Goal: Task Accomplishment & Management: Use online tool/utility

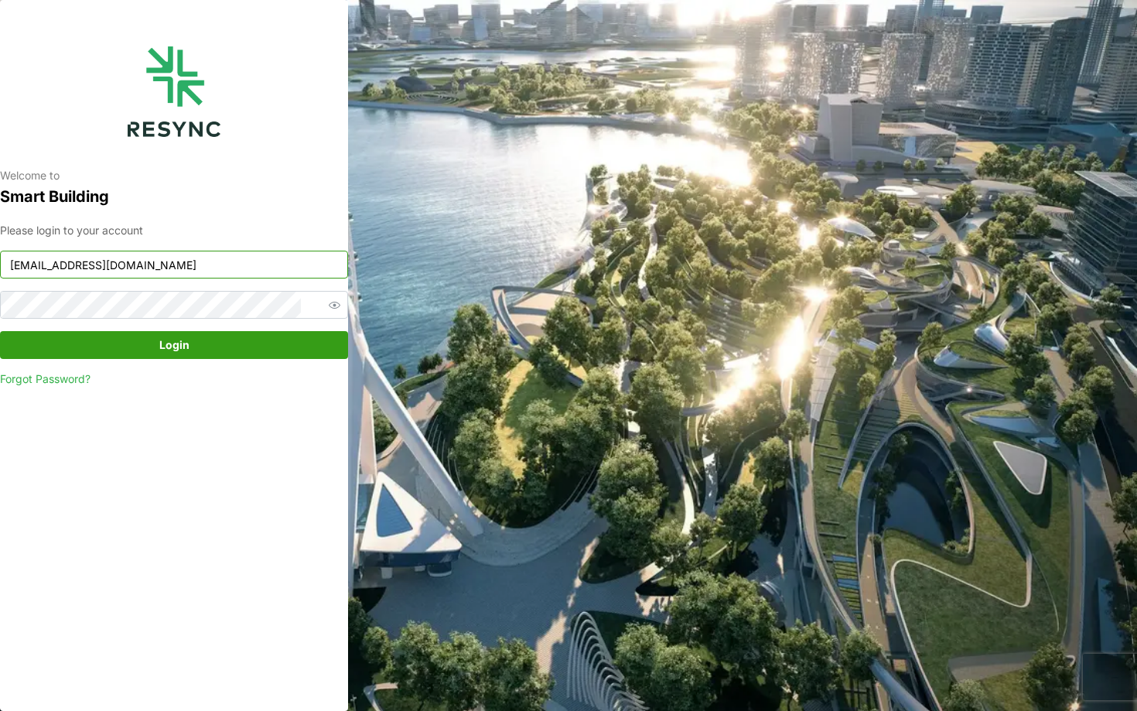
click at [193, 275] on input "[EMAIL_ADDRESS][DOMAIN_NAME]" at bounding box center [174, 265] width 348 height 28
type input "continental_display@resynctech.com"
click at [286, 344] on span "Login" at bounding box center [174, 345] width 319 height 26
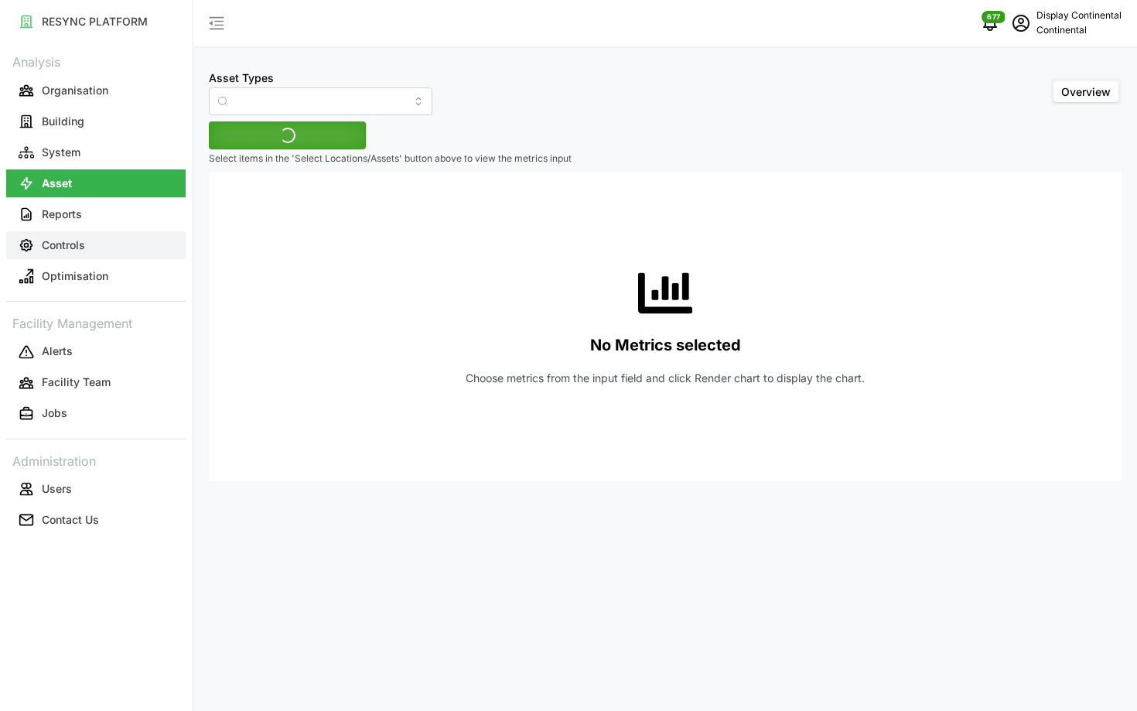
click at [69, 244] on p "Controls" at bounding box center [63, 245] width 43 height 15
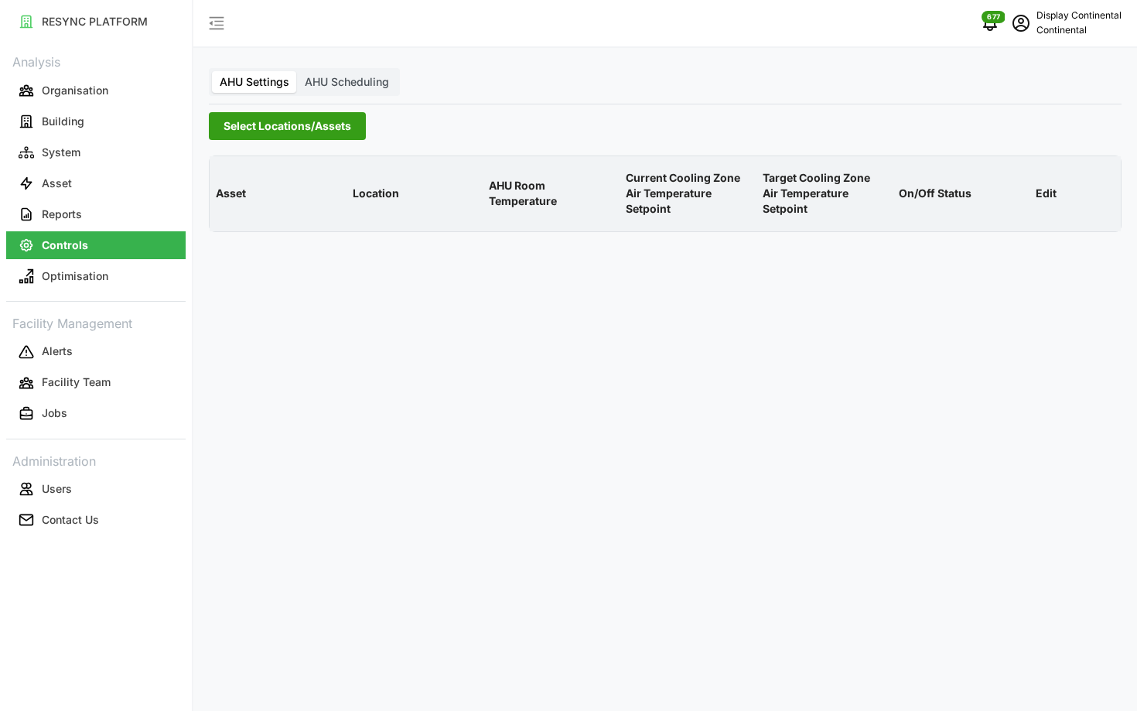
click at [255, 132] on span "Select Locations/Assets" at bounding box center [288, 126] width 128 height 26
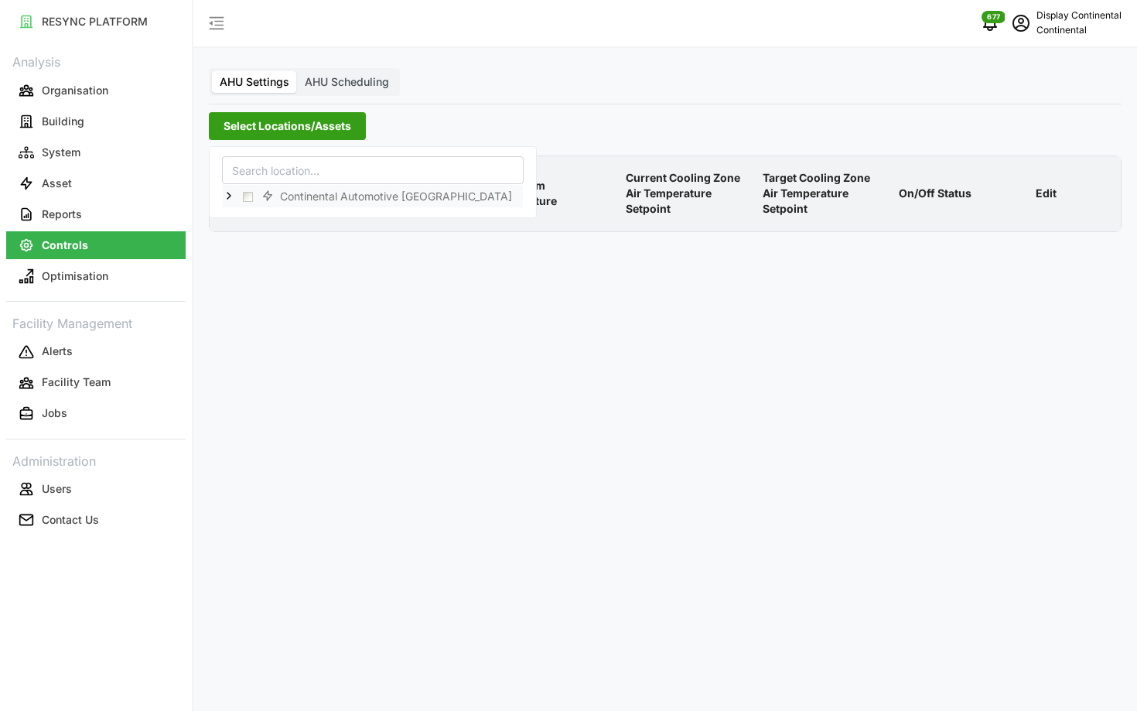
click at [231, 203] on div "Continental Automotive [GEOGRAPHIC_DATA]" at bounding box center [373, 196] width 300 height 22
click at [231, 198] on icon at bounding box center [229, 196] width 12 height 12
click at [255, 211] on div "CA1" at bounding box center [373, 218] width 300 height 22
click at [266, 217] on div "CA1" at bounding box center [373, 218] width 300 height 22
click at [257, 217] on span "Select CA1" at bounding box center [260, 219] width 10 height 10
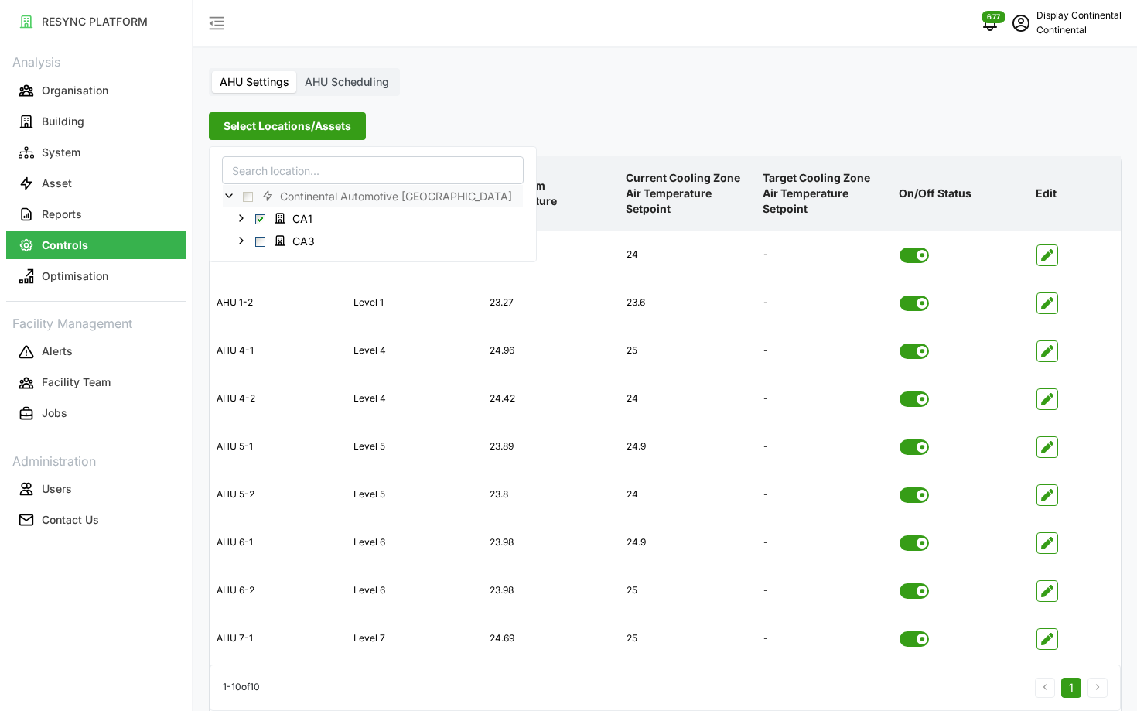
click at [566, 157] on th "AHU Room Temperature" at bounding box center [551, 193] width 137 height 75
